Goal: Task Accomplishment & Management: Complete application form

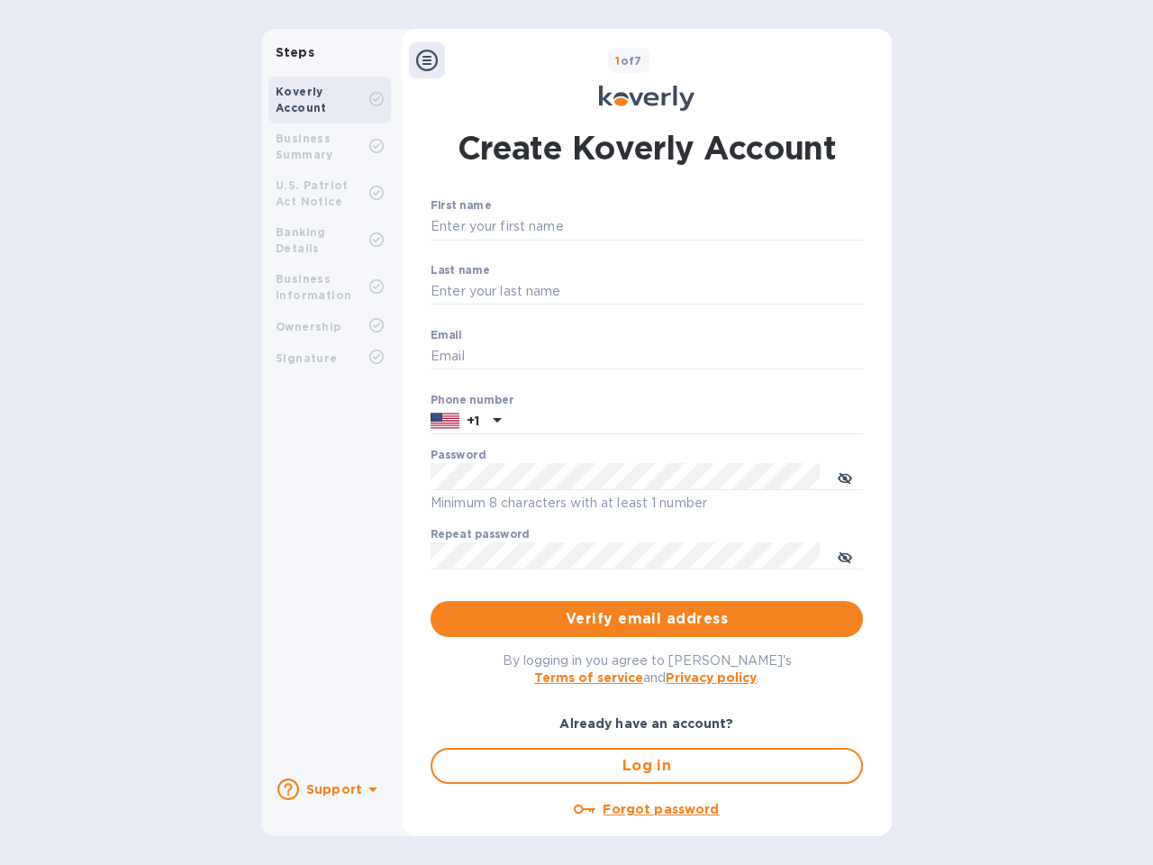
click at [329, 789] on b "Support" at bounding box center [334, 789] width 56 height 14
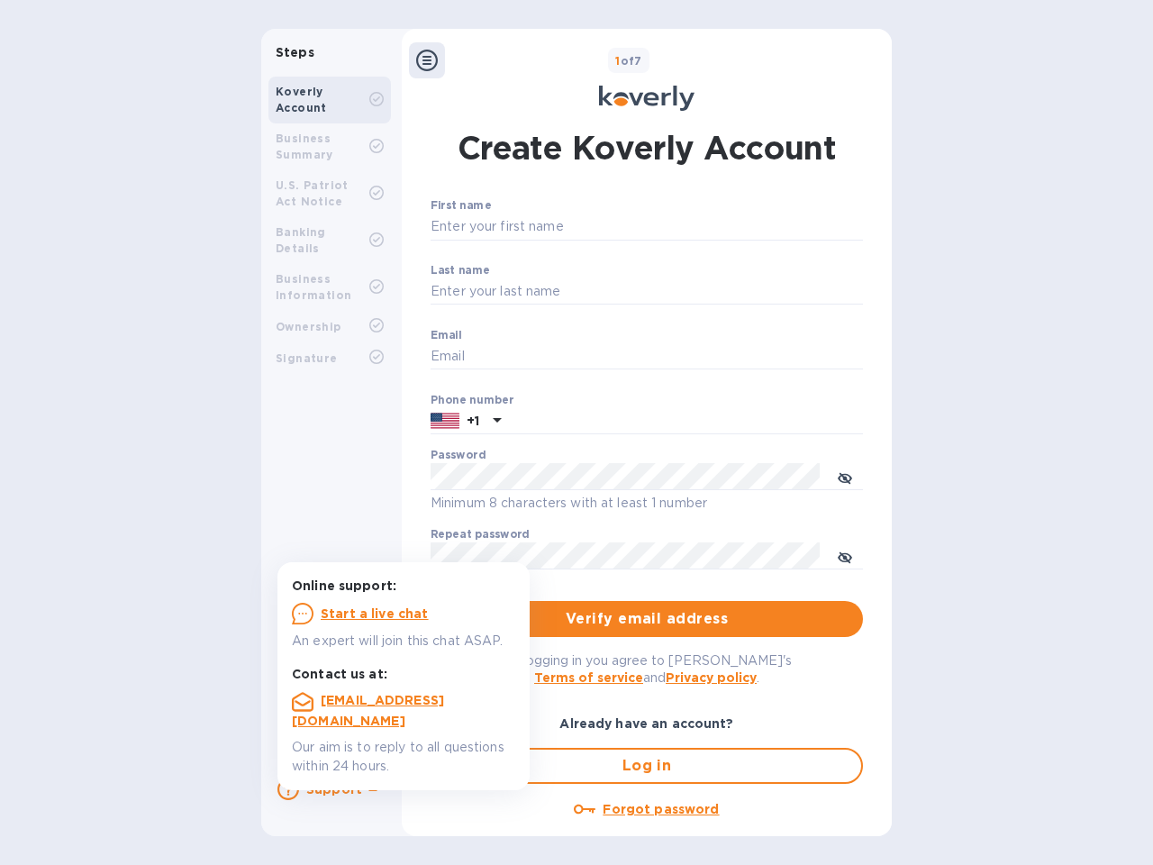
click at [288, 789] on icon at bounding box center [288, 789] width 22 height 22
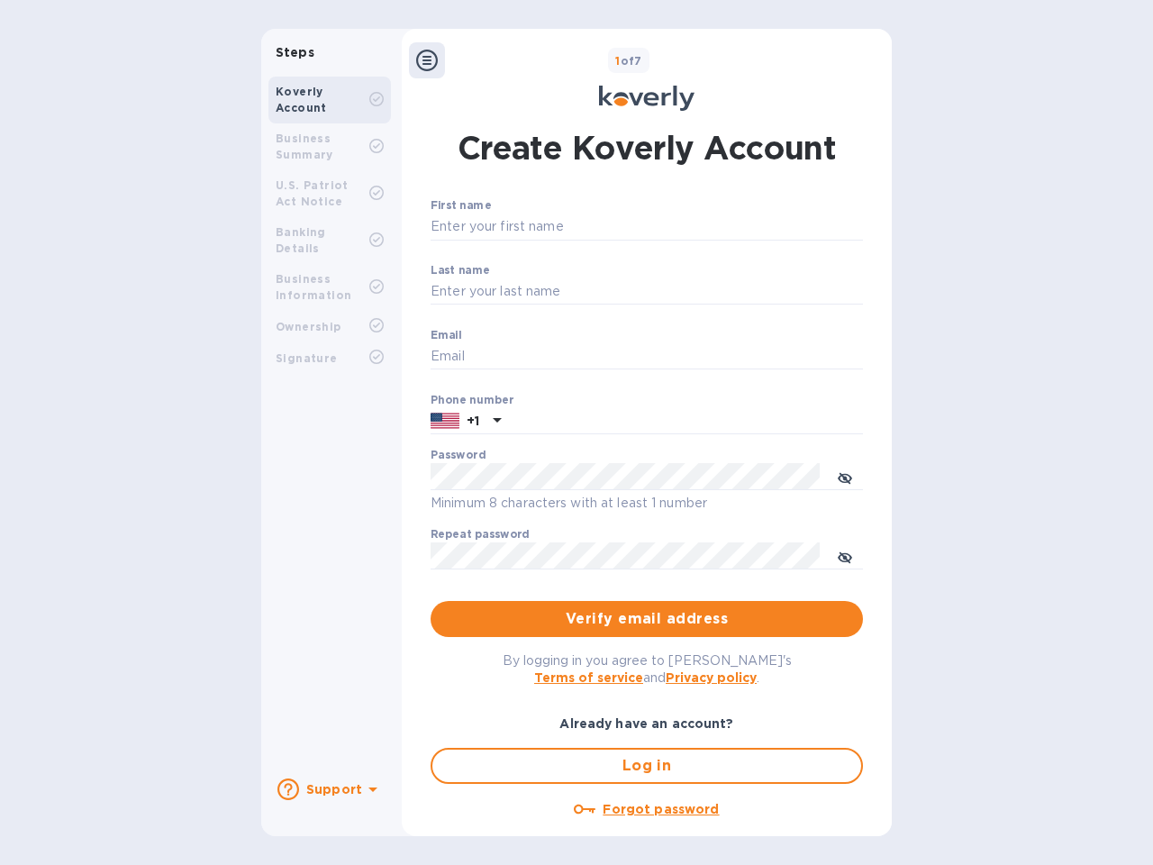
click at [370, 791] on icon at bounding box center [372, 789] width 9 height 5
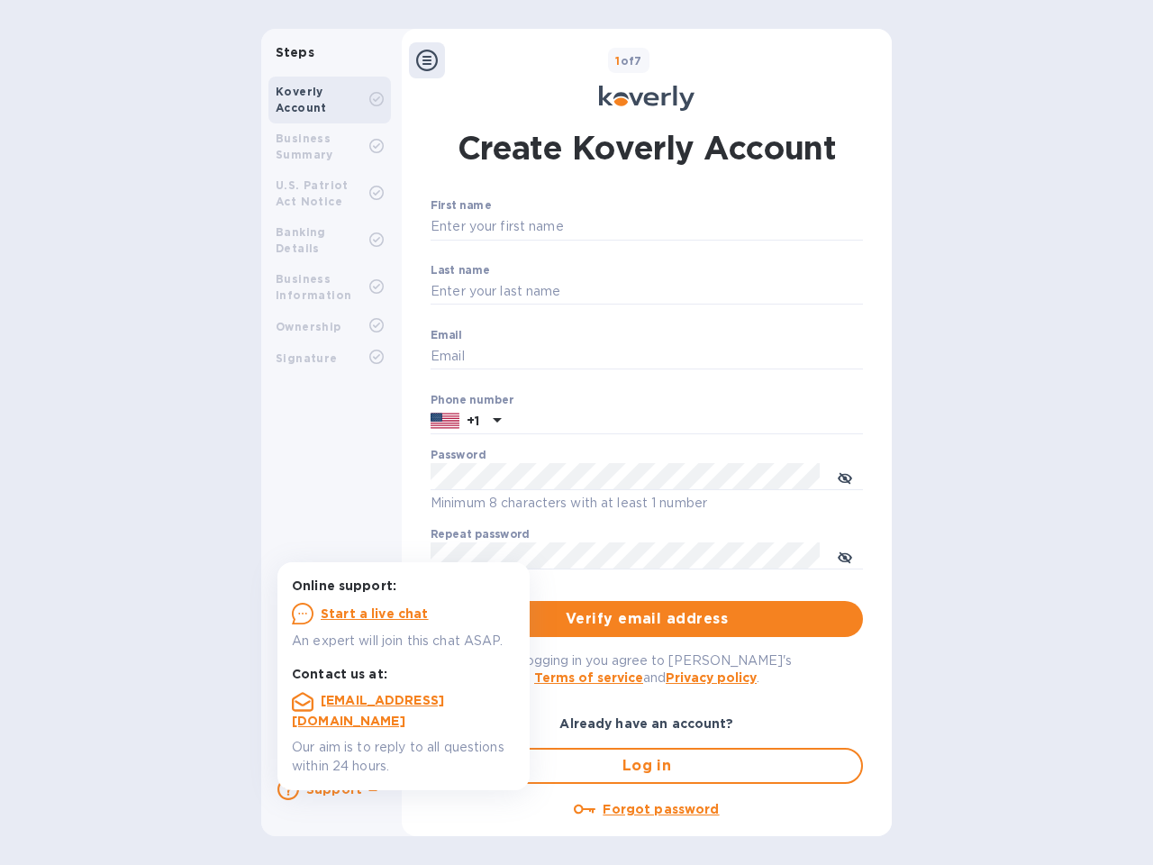
click at [427, 60] on icon at bounding box center [427, 61] width 22 height 22
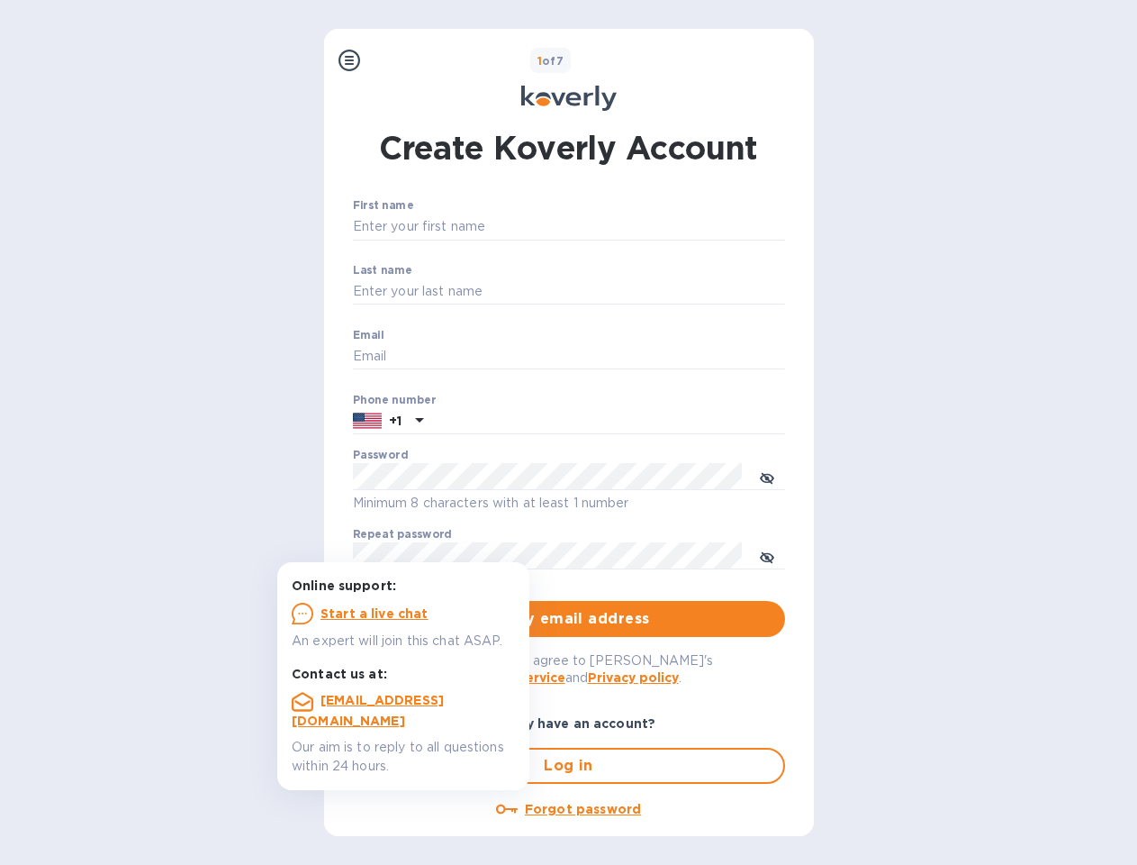
click at [643, 227] on input "First name" at bounding box center [569, 226] width 432 height 27
click at [643, 292] on input "Last name" at bounding box center [569, 291] width 432 height 27
click at [643, 357] on input "Email" at bounding box center [569, 356] width 432 height 27
click at [643, 421] on input "text" at bounding box center [607, 421] width 355 height 27
click at [466, 421] on input "text" at bounding box center [607, 421] width 355 height 27
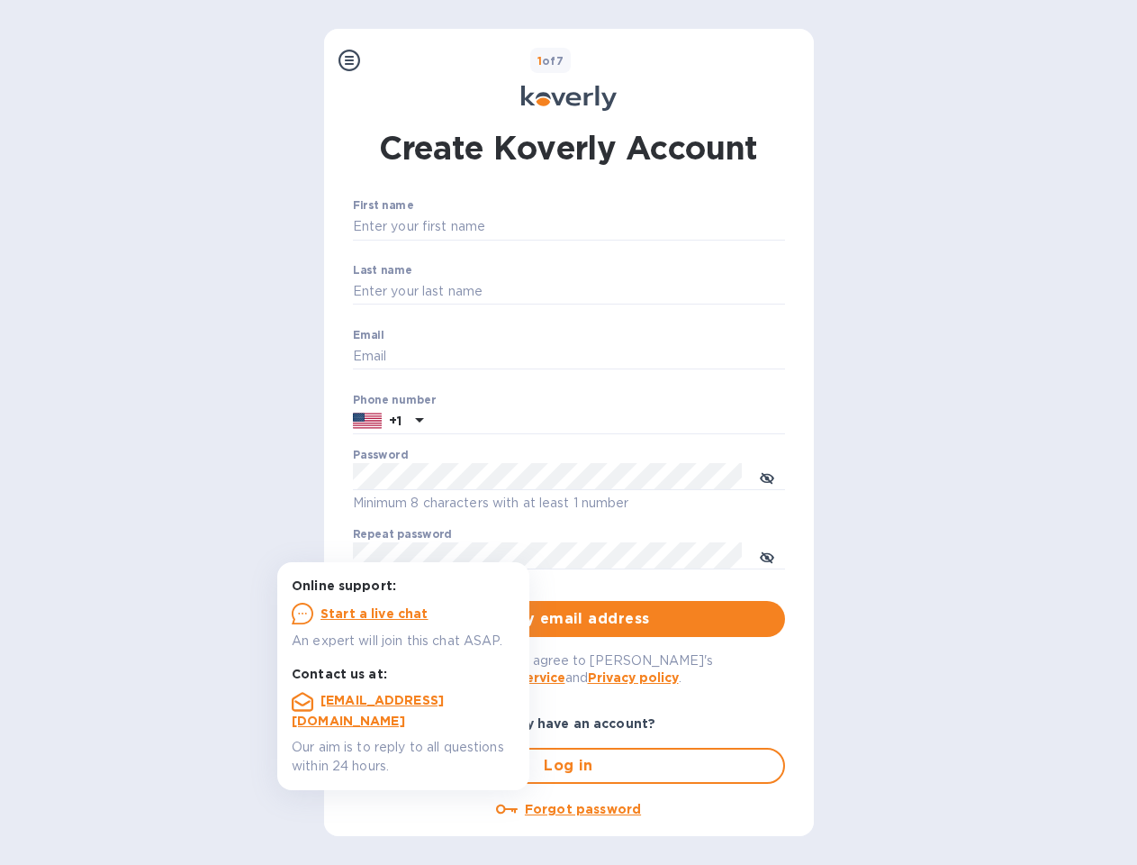
click at [494, 421] on input "text" at bounding box center [607, 421] width 355 height 27
